Goal: Information Seeking & Learning: Understand process/instructions

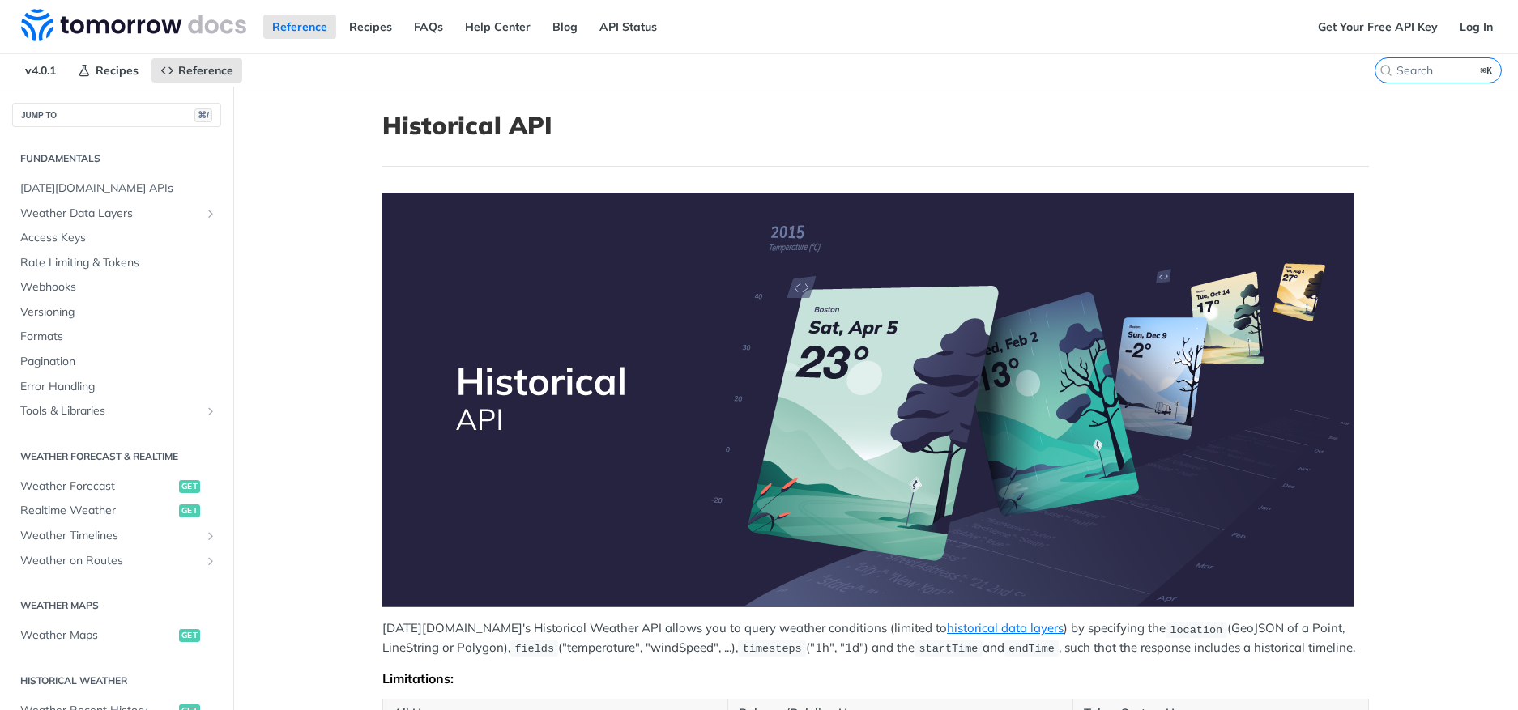
scroll to position [392, 0]
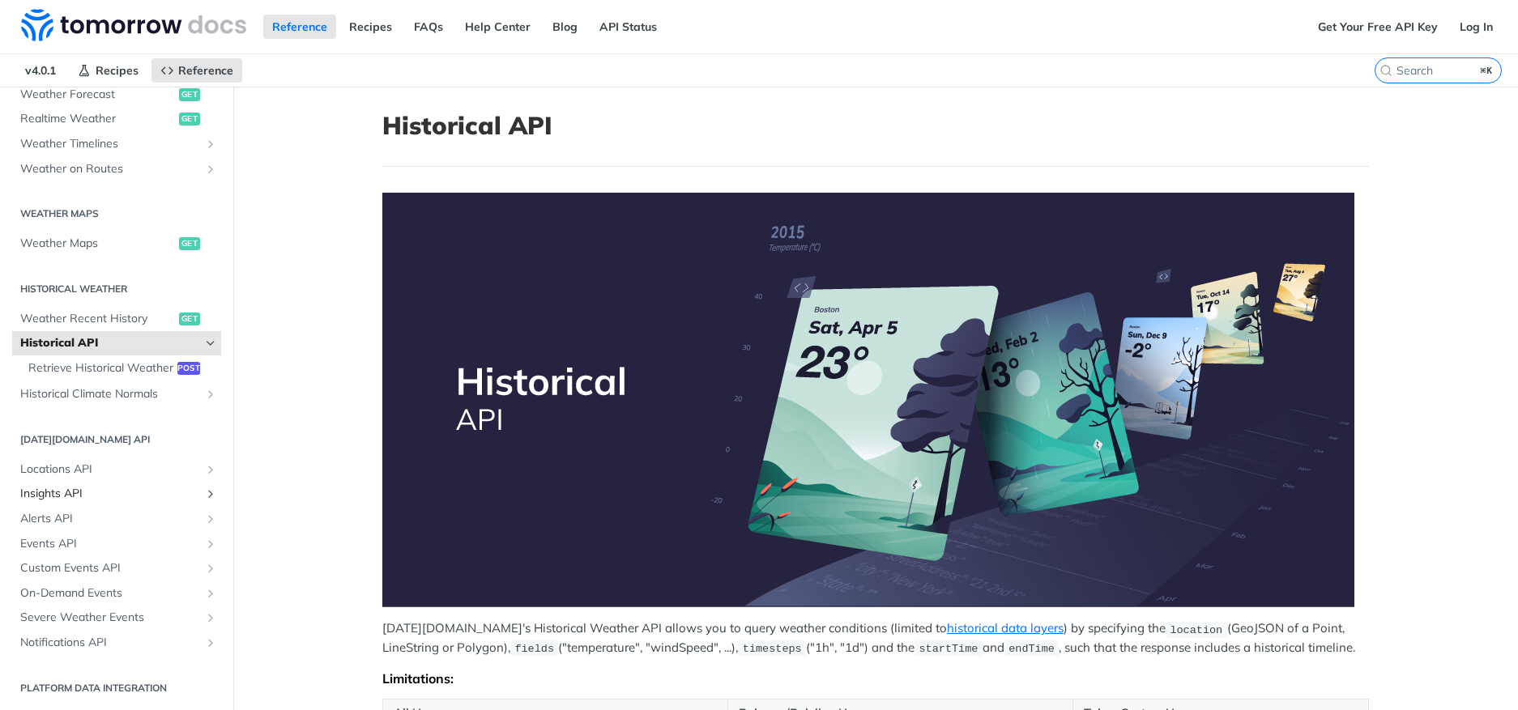
click at [85, 502] on span "Insights API" at bounding box center [110, 494] width 180 height 16
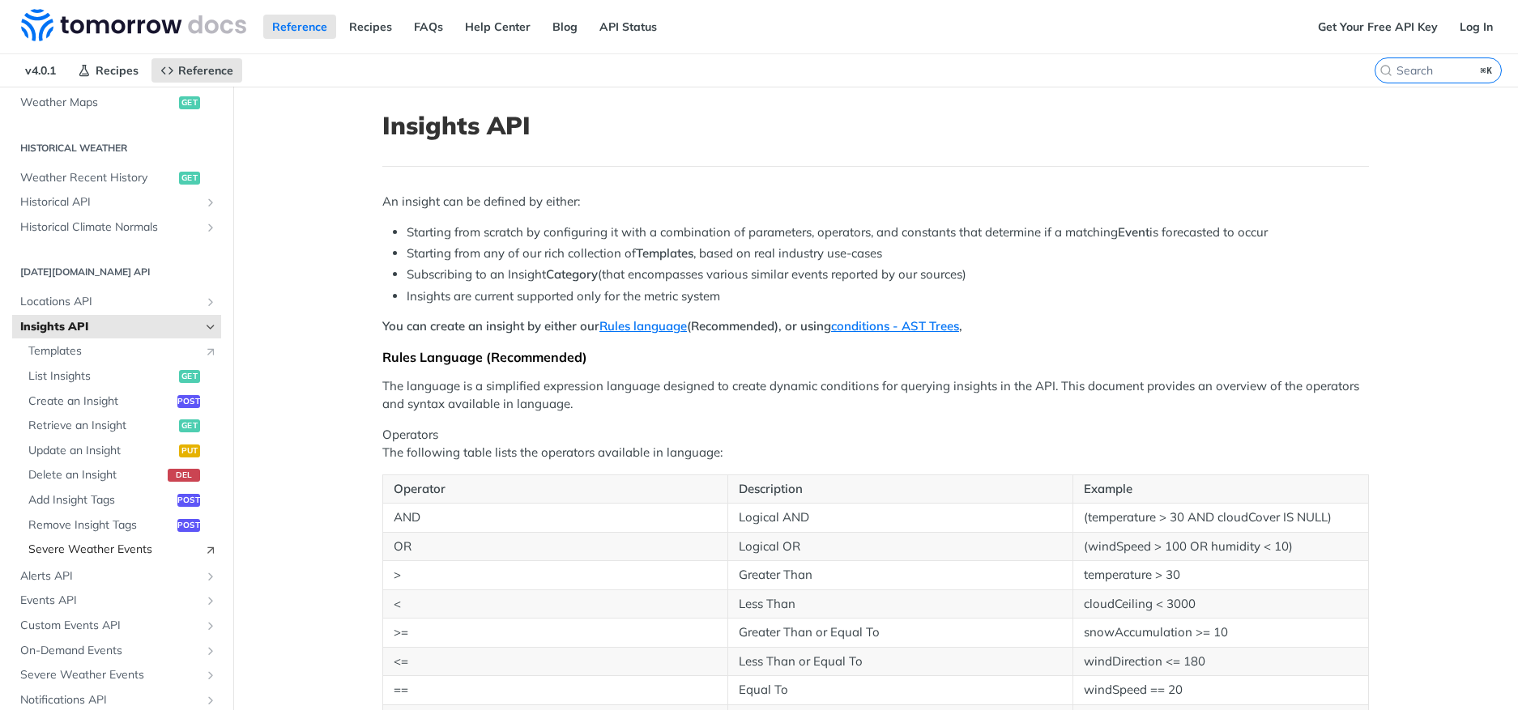
scroll to position [534, 0]
click at [95, 574] on span "Alerts API" at bounding box center [110, 576] width 180 height 16
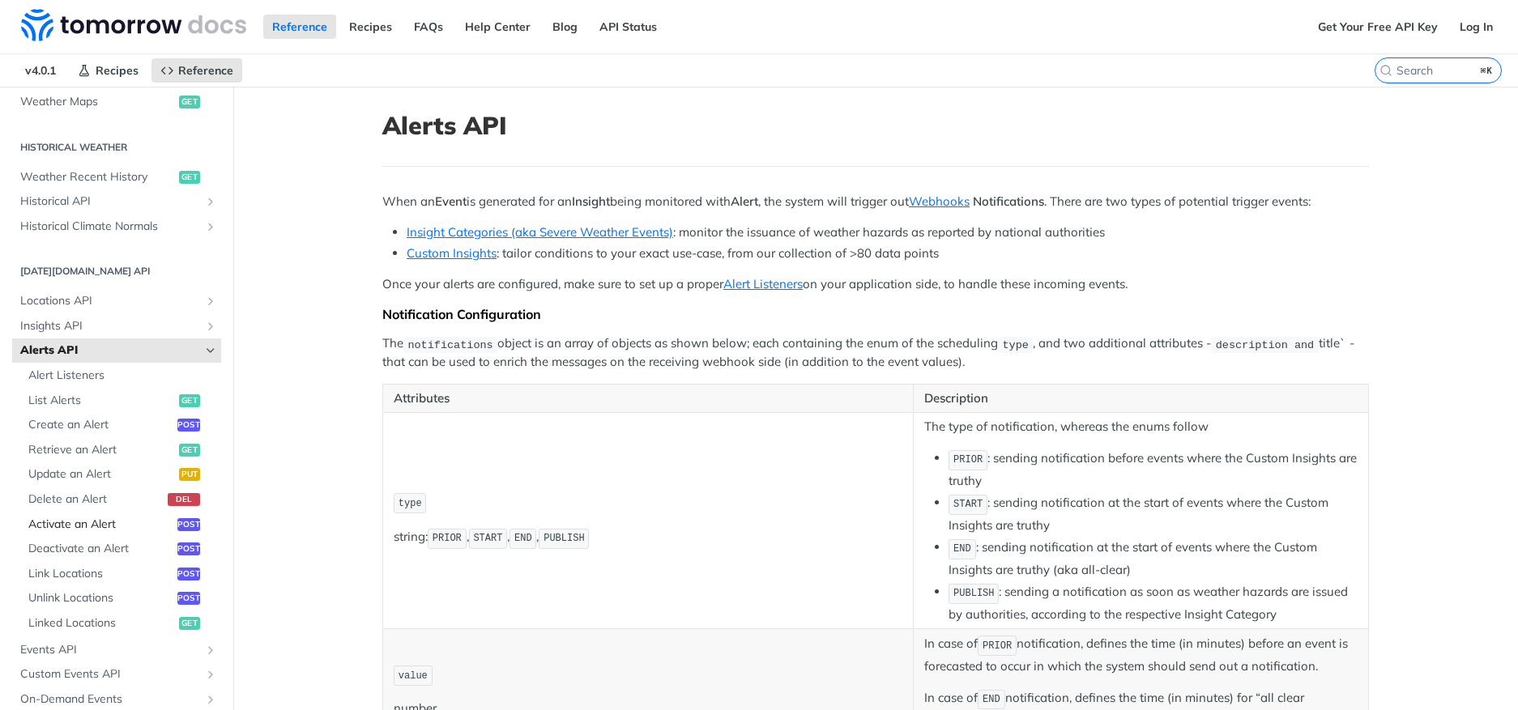
click at [80, 522] on span "Activate an Alert" at bounding box center [100, 525] width 145 height 16
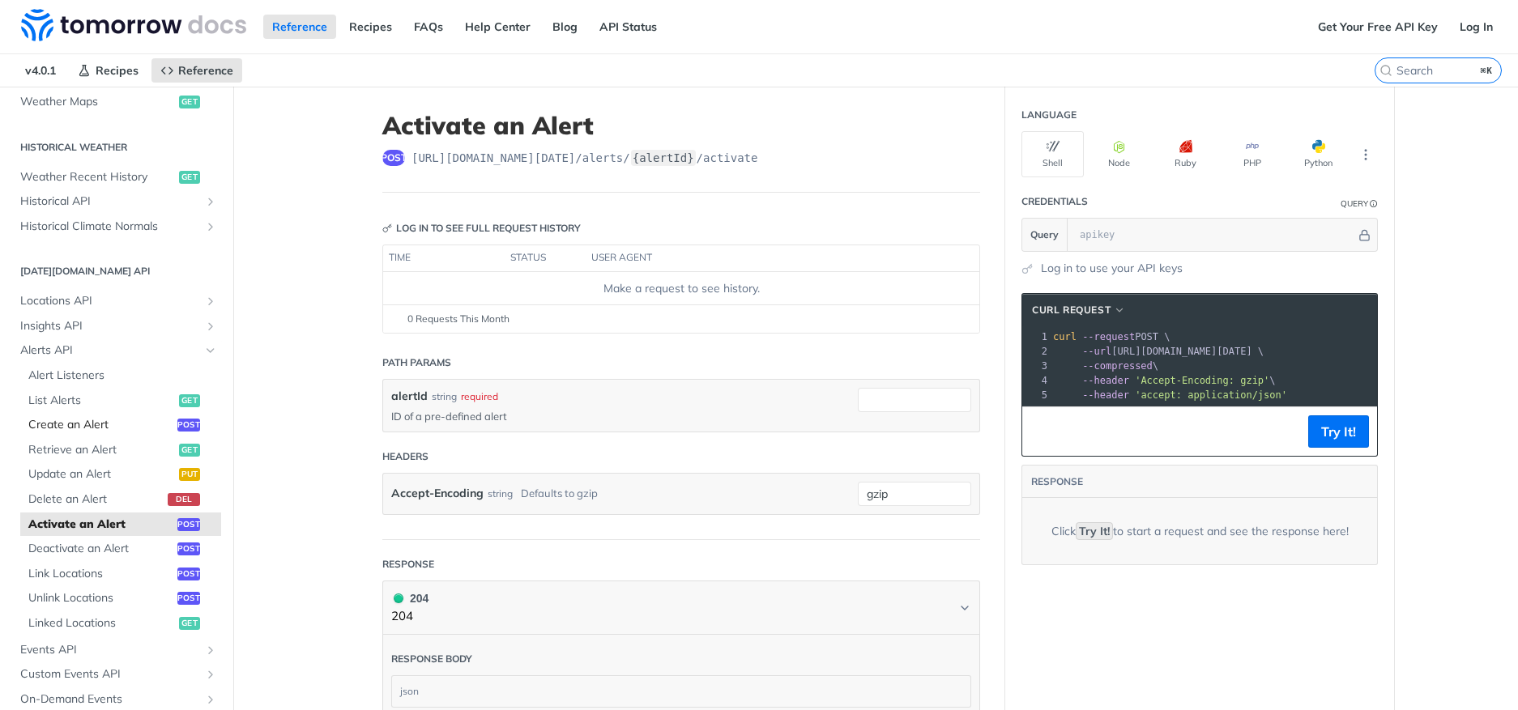
click at [85, 424] on span "Create an Alert" at bounding box center [100, 425] width 145 height 16
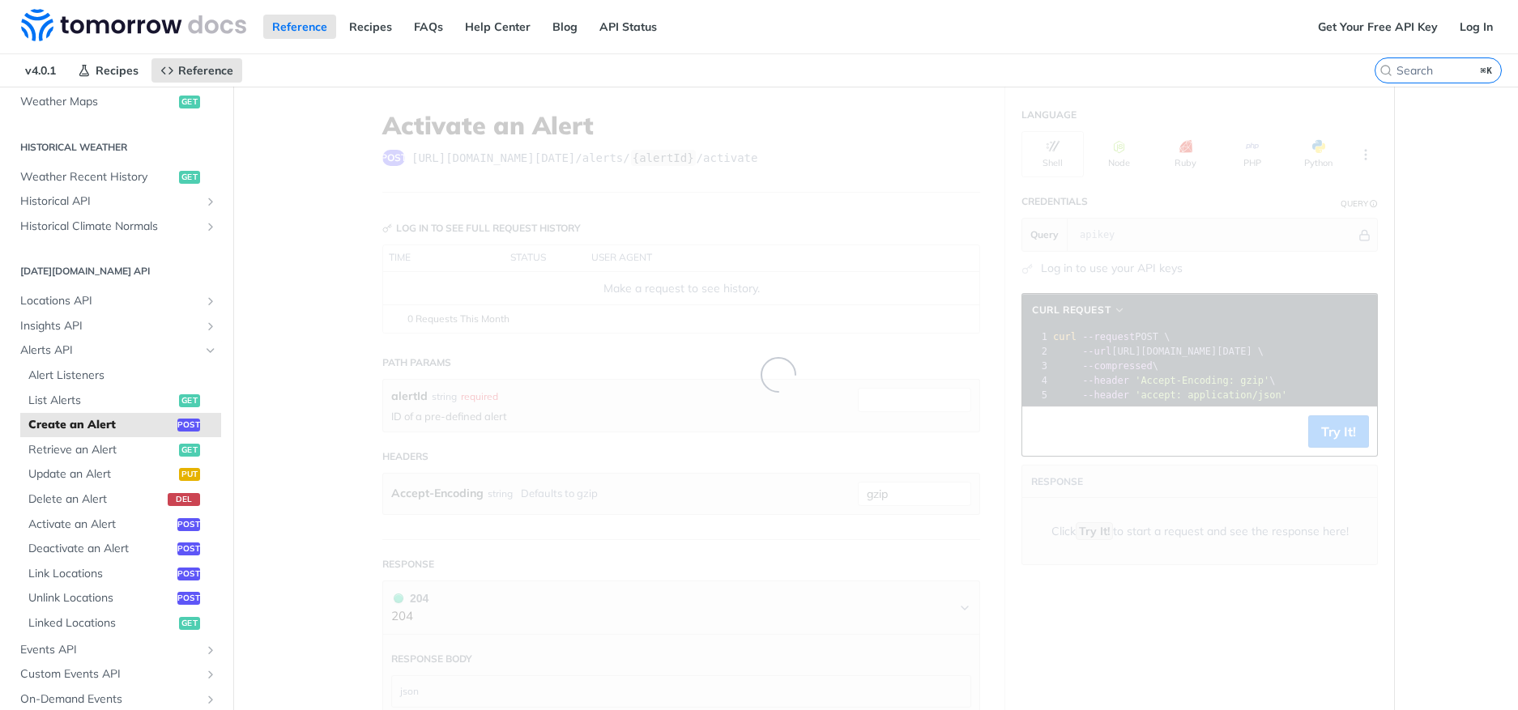
select select "true"
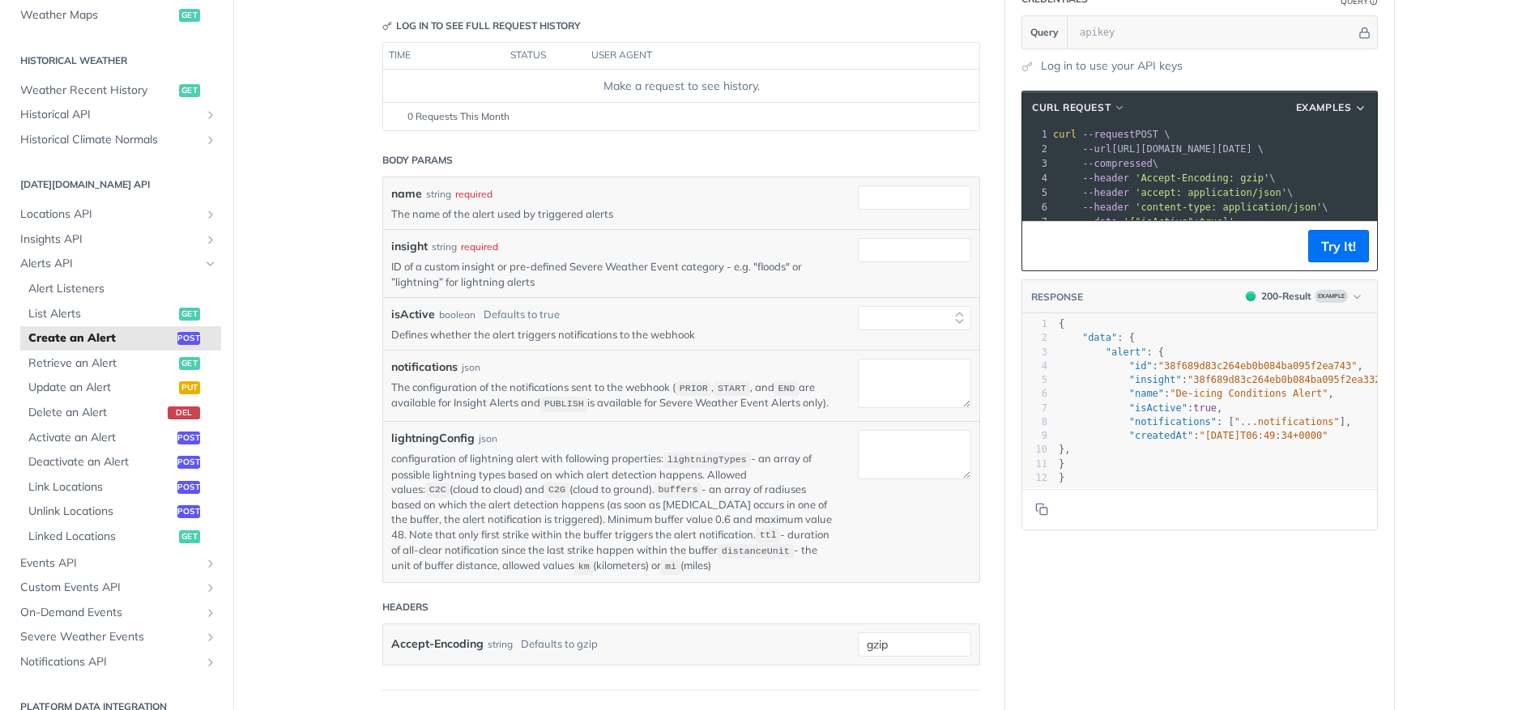
scroll to position [202, 0]
click at [86, 365] on span "Retrieve an Alert" at bounding box center [101, 364] width 147 height 16
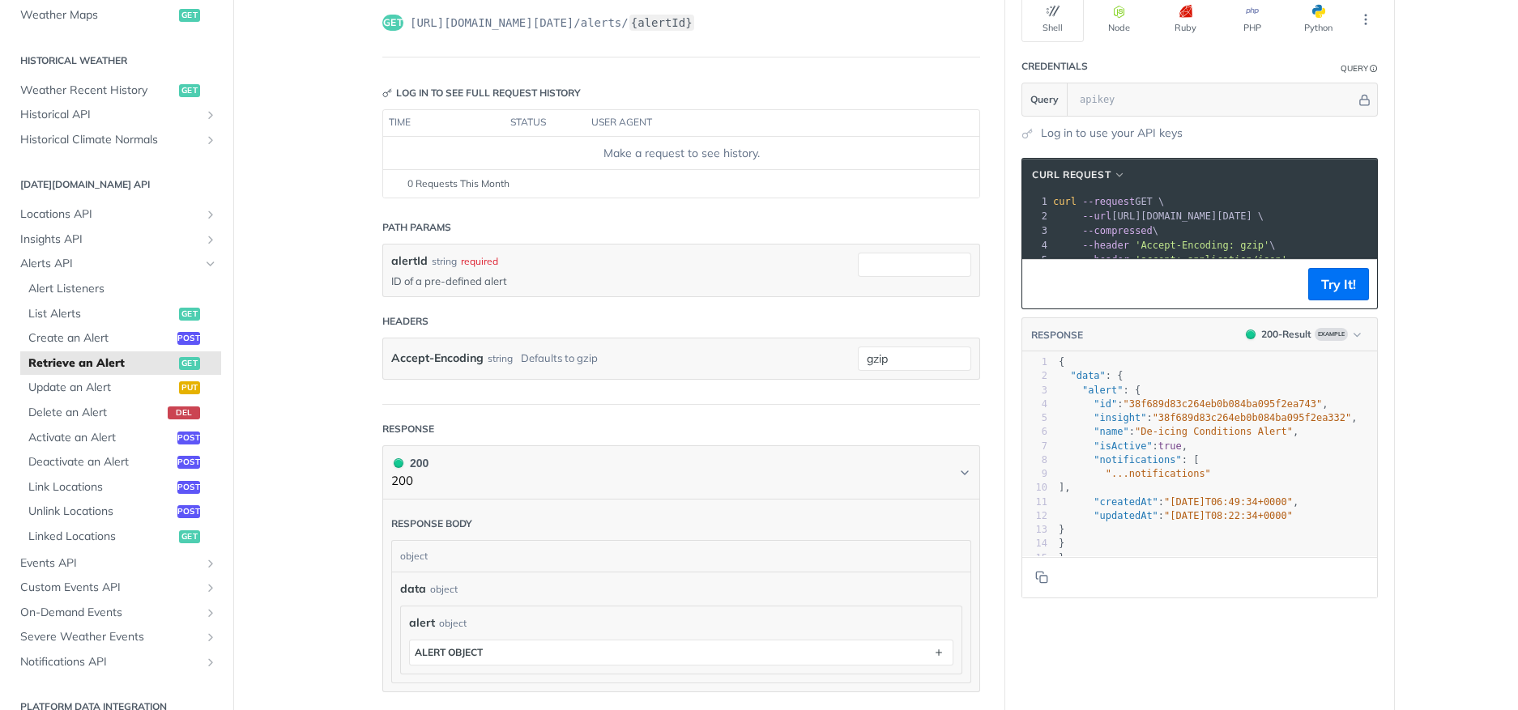
scroll to position [266, 0]
